Goal: Information Seeking & Learning: Compare options

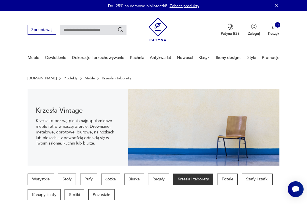
click at [224, 179] on p "Fotele" at bounding box center [227, 178] width 20 height 11
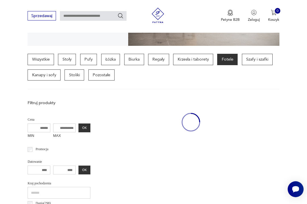
scroll to position [131, 0]
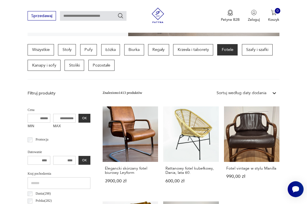
click at [111, 127] on link "Elegancki skórzany fotel biurowy Leyform 3900,00 zł" at bounding box center [130, 149] width 55 height 87
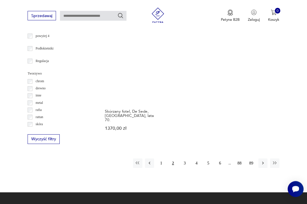
scroll to position [702, 0]
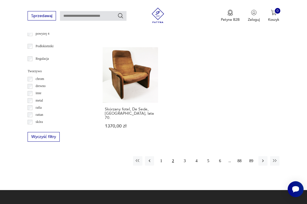
click at [158, 156] on button "1" at bounding box center [161, 160] width 9 height 9
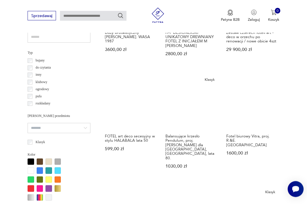
scroll to position [377, 0]
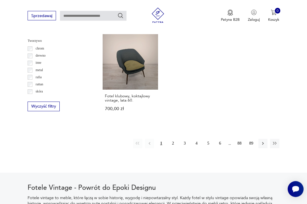
click at [177, 143] on button "2" at bounding box center [172, 143] width 9 height 9
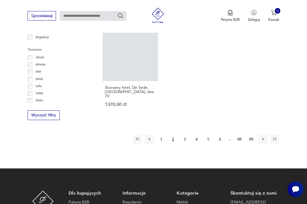
scroll to position [726, 0]
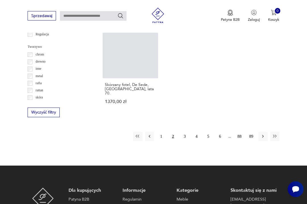
click at [186, 135] on button "3" at bounding box center [184, 136] width 9 height 9
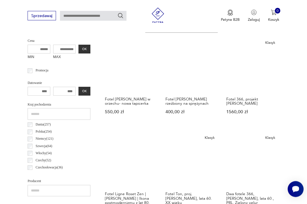
scroll to position [198, 0]
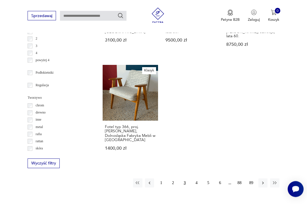
click at [195, 188] on button "4" at bounding box center [196, 182] width 9 height 9
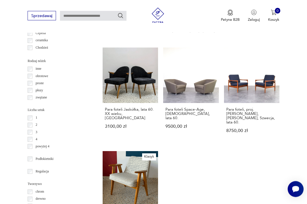
scroll to position [131, 0]
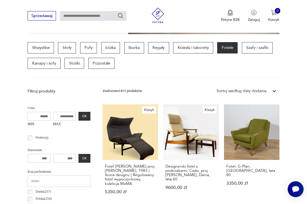
click at [178, 135] on link "Klasyk Designerski fotel z podnóżkiem, Cado, proj. [PERSON_NAME], Dania, lata 6…" at bounding box center [190, 154] width 55 height 100
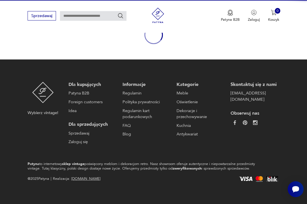
scroll to position [49, 0]
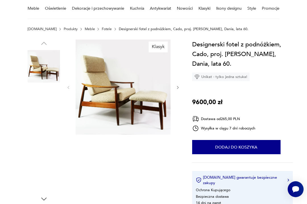
click at [36, 105] on img at bounding box center [44, 102] width 32 height 32
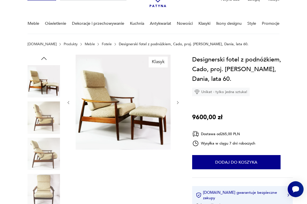
scroll to position [0, 0]
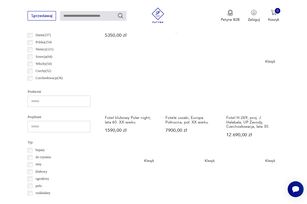
scroll to position [288, 0]
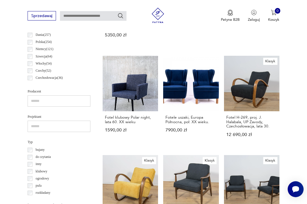
click at [253, 96] on link "Klasyk Fotel H-269, proj. J. Halabala, UP Zavody, Czechosłowacja, lata 30. 12 6…" at bounding box center [251, 101] width 55 height 91
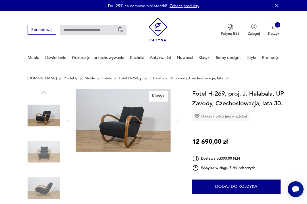
click at [47, 144] on img at bounding box center [44, 151] width 32 height 32
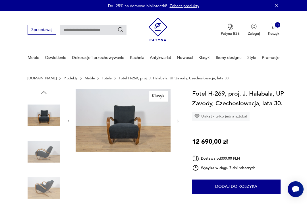
click at [45, 181] on img at bounding box center [44, 188] width 32 height 32
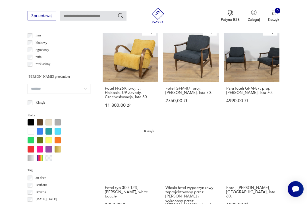
scroll to position [417, 0]
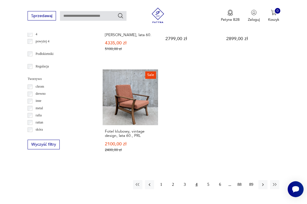
click at [205, 189] on button "5" at bounding box center [207, 184] width 9 height 9
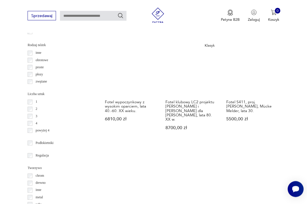
scroll to position [606, 0]
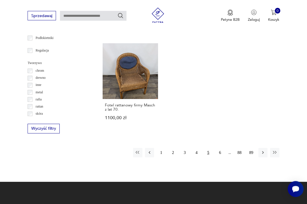
click at [219, 157] on button "6" at bounding box center [219, 152] width 9 height 9
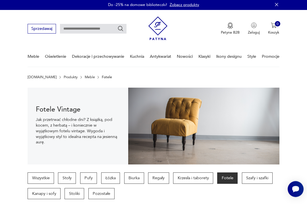
click at [69, 178] on p "Stoły" at bounding box center [67, 177] width 18 height 11
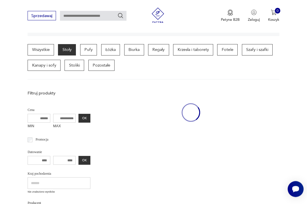
scroll to position [131, 0]
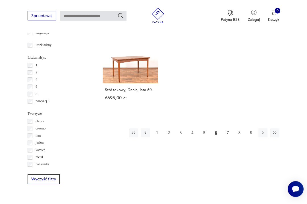
click at [155, 138] on button "1" at bounding box center [157, 132] width 9 height 9
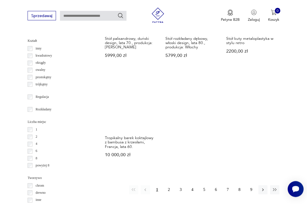
scroll to position [665, 0]
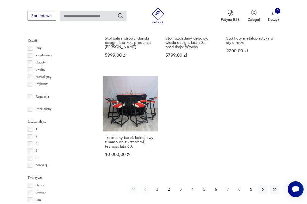
click at [169, 194] on button "2" at bounding box center [168, 189] width 9 height 9
click at [167, 194] on button "2" at bounding box center [168, 189] width 9 height 9
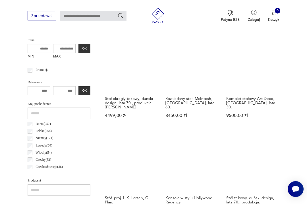
scroll to position [199, 0]
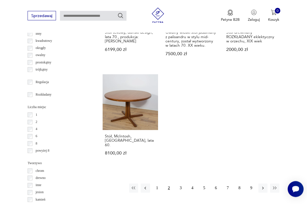
click at [178, 189] on button "3" at bounding box center [180, 188] width 9 height 9
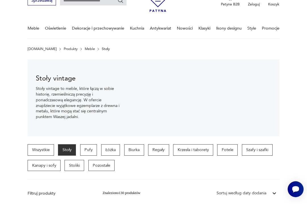
scroll to position [29, 0]
